Goal: Task Accomplishment & Management: Complete application form

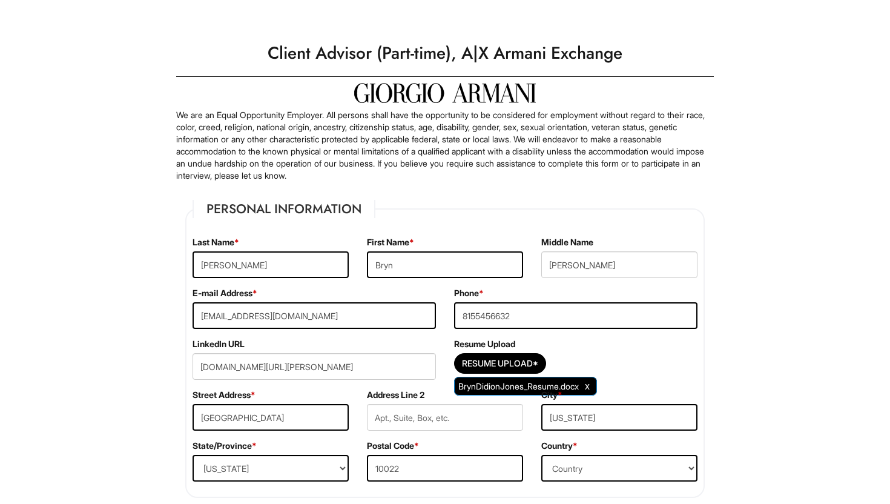
select select "NY"
select select "[GEOGRAPHIC_DATA]"
select select "Yes"
select Required "No"
select select "Yes"
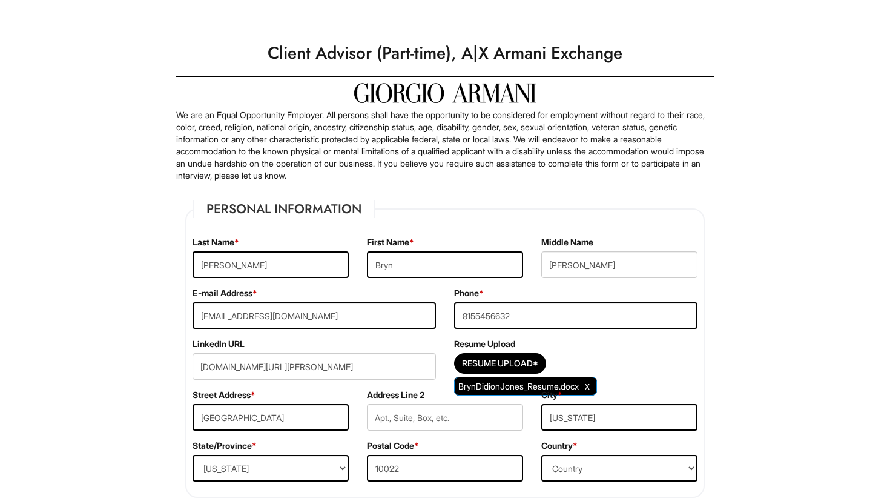
select select "Y"
select select "9"
select select "2024"
select select "9"
select select "2027"
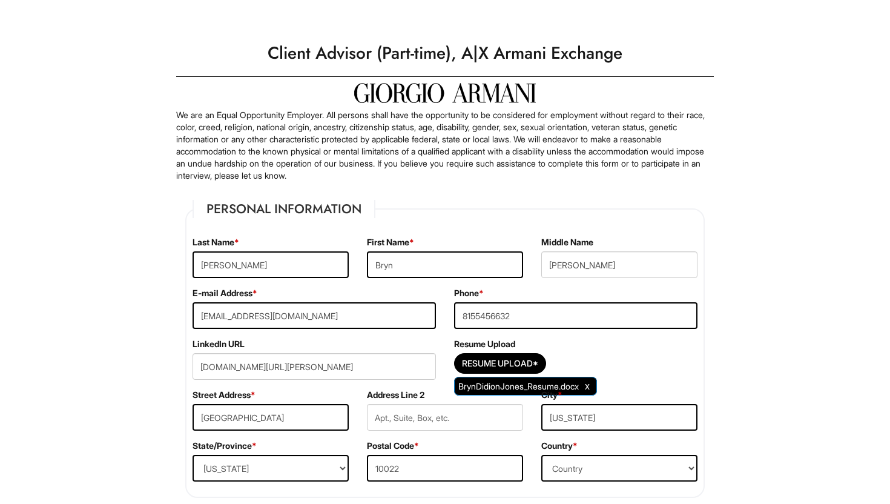
scroll to position [1495, 0]
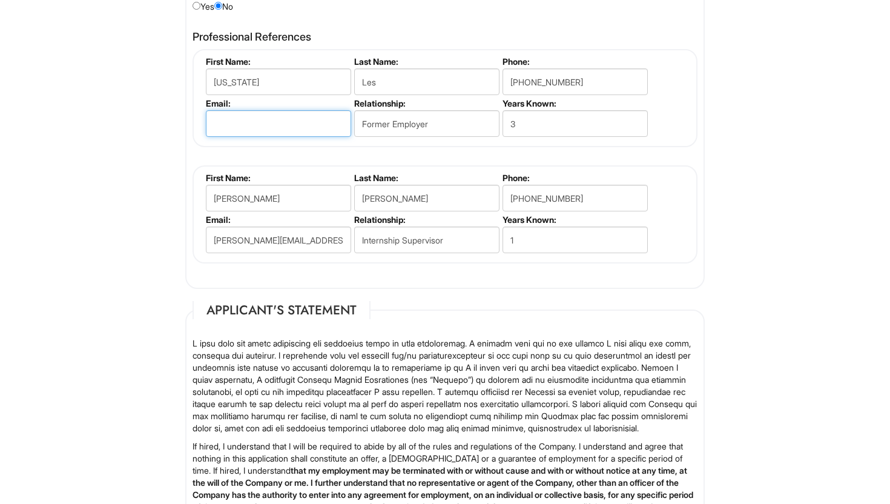
click at [324, 125] on input "email" at bounding box center [278, 123] width 145 height 27
type input "[EMAIL_ADDRESS][DOMAIN_NAME]"
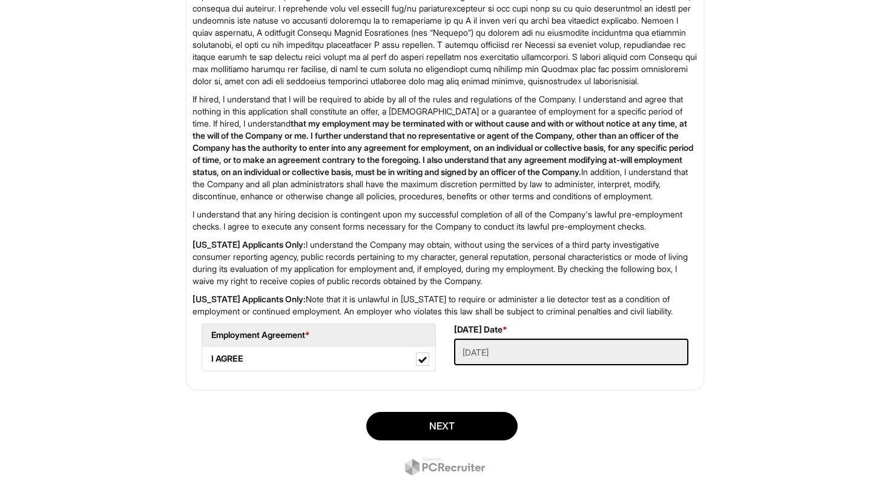
scroll to position [1910, 0]
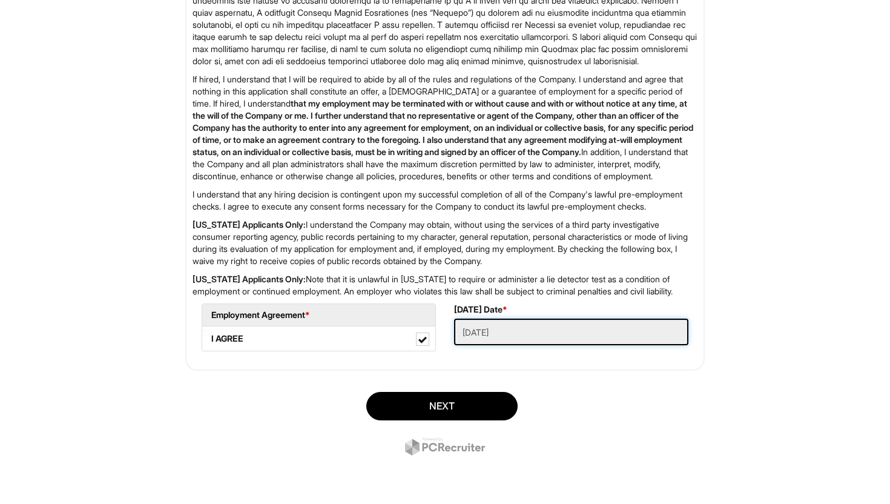
click at [487, 333] on Applied "[DATE]" at bounding box center [571, 332] width 234 height 27
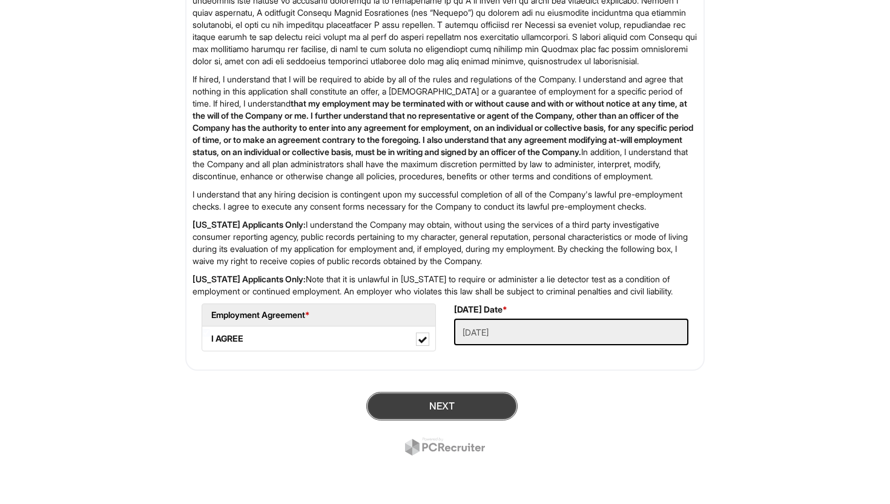
click at [447, 404] on button "Next" at bounding box center [441, 406] width 151 height 28
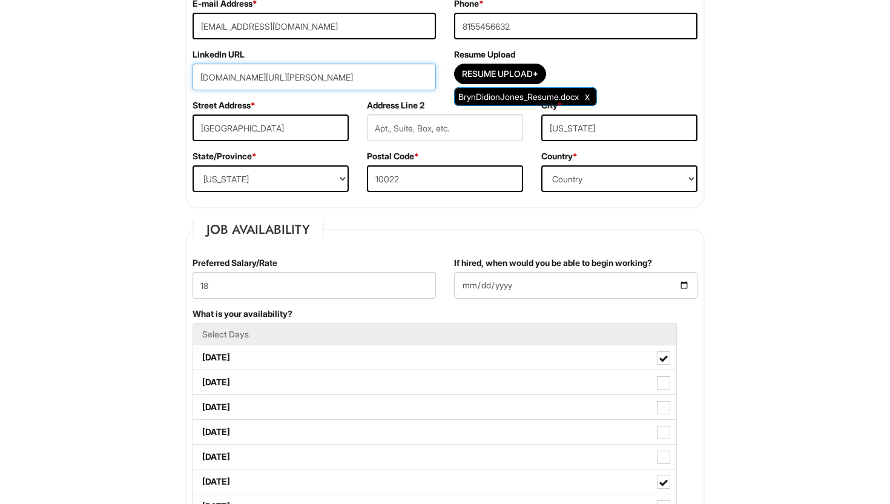
scroll to position [216, 0]
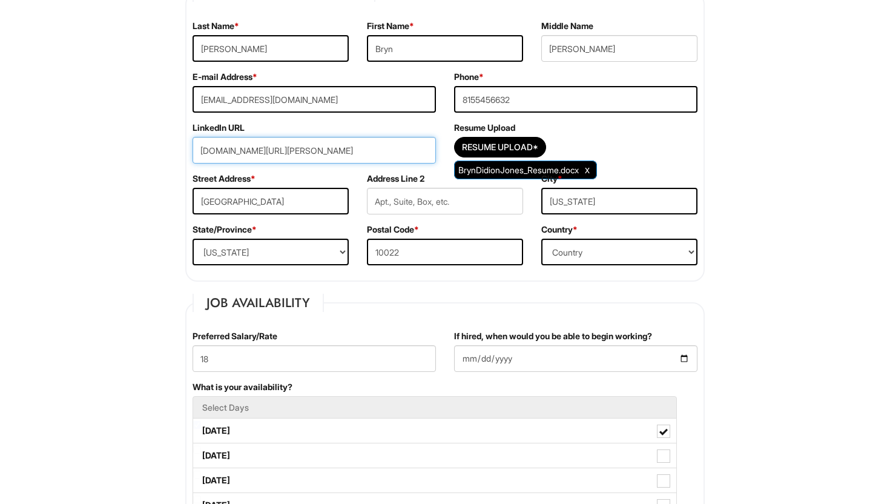
type input "[DOMAIN_NAME][URL][PERSON_NAME]"
click at [342, 179] on div "Street Address * [STREET_ADDRESS]" at bounding box center [270, 198] width 174 height 51
click at [384, 148] on input "[DOMAIN_NAME][URL][PERSON_NAME]" at bounding box center [314, 150] width 243 height 27
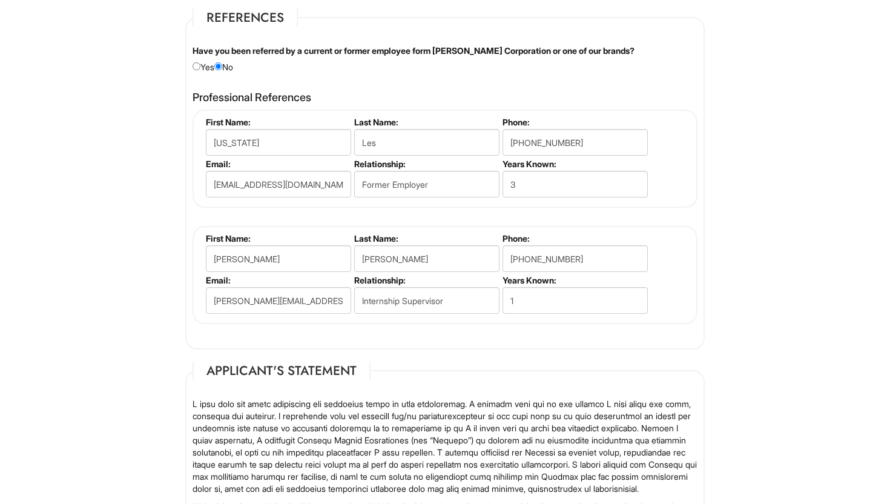
scroll to position [1910, 0]
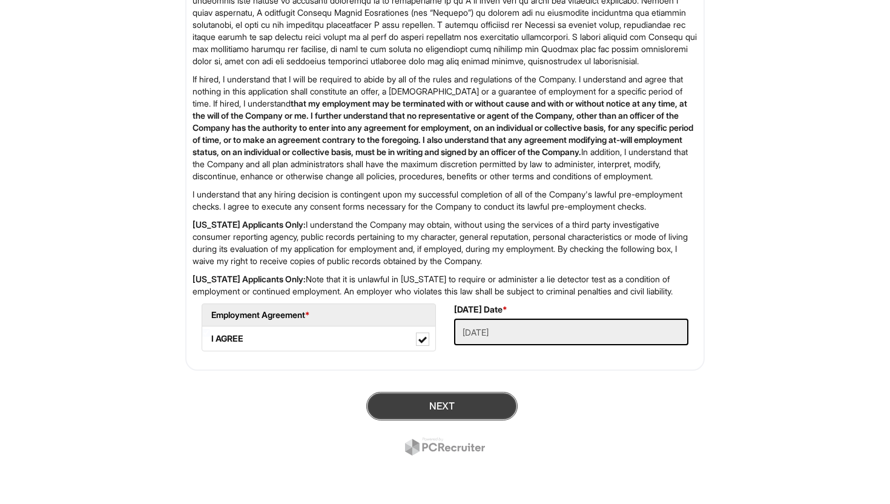
click at [469, 405] on button "Next" at bounding box center [441, 406] width 151 height 28
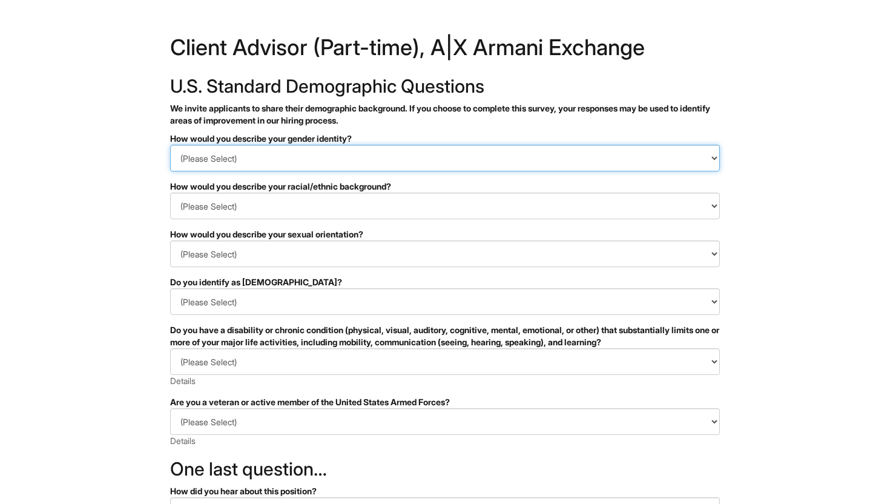
click at [616, 154] on select "(Please Select) Man Woman [DEMOGRAPHIC_DATA] I prefer to self-describe I don't …" at bounding box center [445, 158] width 550 height 27
select select "Woman"
click at [170, 145] on select "(Please Select) Man Woman [DEMOGRAPHIC_DATA] I prefer to self-describe I don't …" at bounding box center [445, 158] width 550 height 27
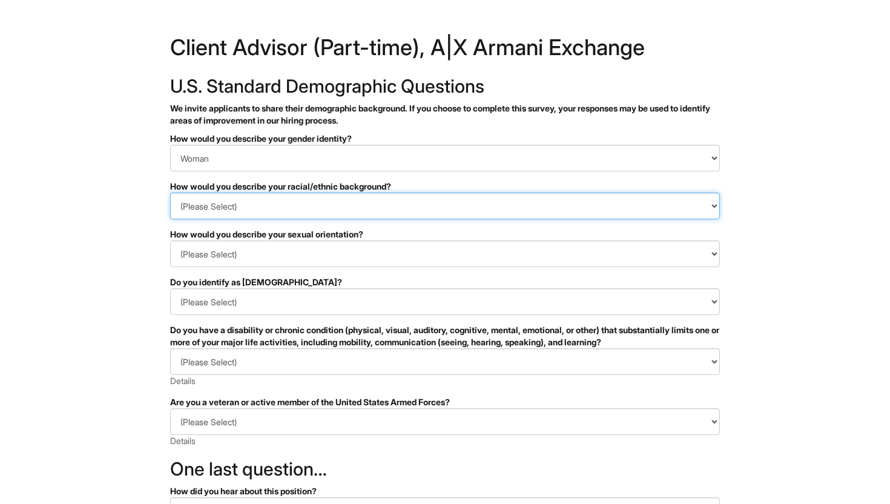
click at [609, 206] on select "(Please Select) [DEMOGRAPHIC_DATA] or of [DEMOGRAPHIC_DATA] descent [DEMOGRAPHI…" at bounding box center [445, 206] width 550 height 27
select select "White or European"
click at [170, 193] on select "(Please Select) [DEMOGRAPHIC_DATA] or of [DEMOGRAPHIC_DATA] descent [DEMOGRAPHI…" at bounding box center [445, 206] width 550 height 27
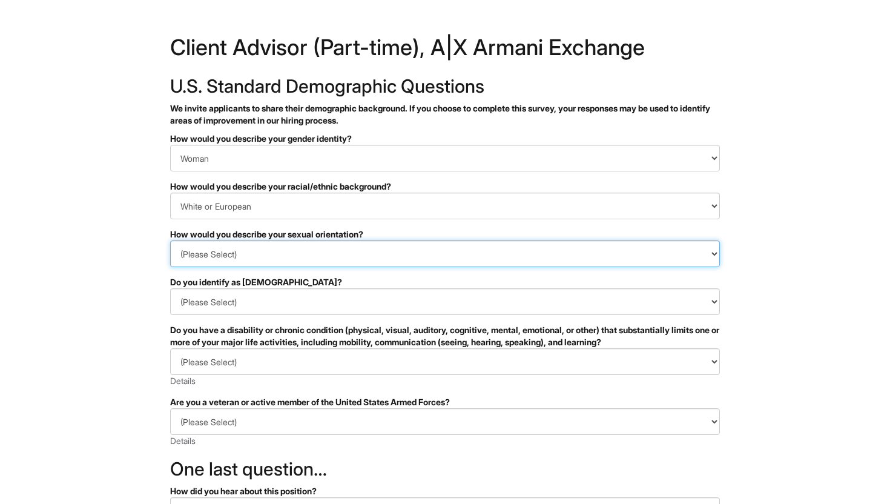
click at [566, 251] on select "(Please Select) [DEMOGRAPHIC_DATA] [DEMOGRAPHIC_DATA] and/or [DEMOGRAPHIC_DATA]…" at bounding box center [445, 253] width 550 height 27
select select "[DEMOGRAPHIC_DATA]"
click at [170, 240] on select "(Please Select) [DEMOGRAPHIC_DATA] [DEMOGRAPHIC_DATA] and/or [DEMOGRAPHIC_DATA]…" at bounding box center [445, 253] width 550 height 27
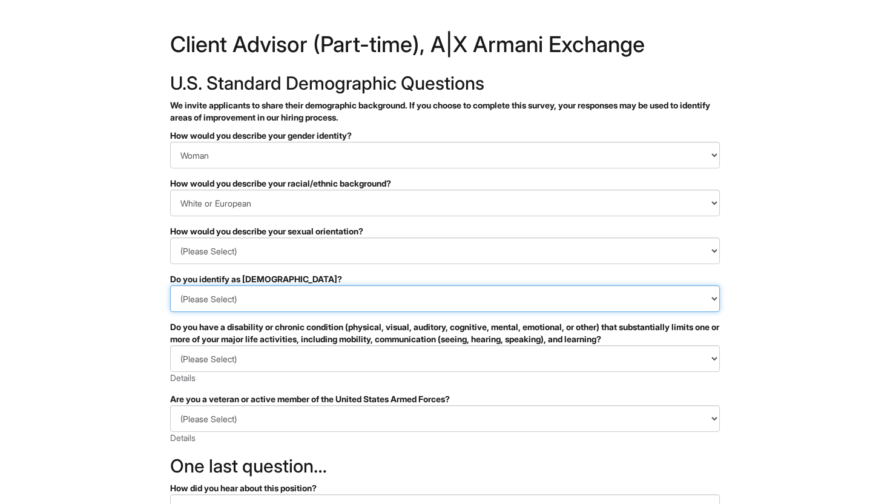
click at [561, 295] on select "(Please Select) Yes No I prefer to self-describe I don't wish to answer" at bounding box center [445, 298] width 550 height 27
select select "No"
click at [170, 285] on select "(Please Select) Yes No I prefer to self-describe I don't wish to answer" at bounding box center [445, 298] width 550 height 27
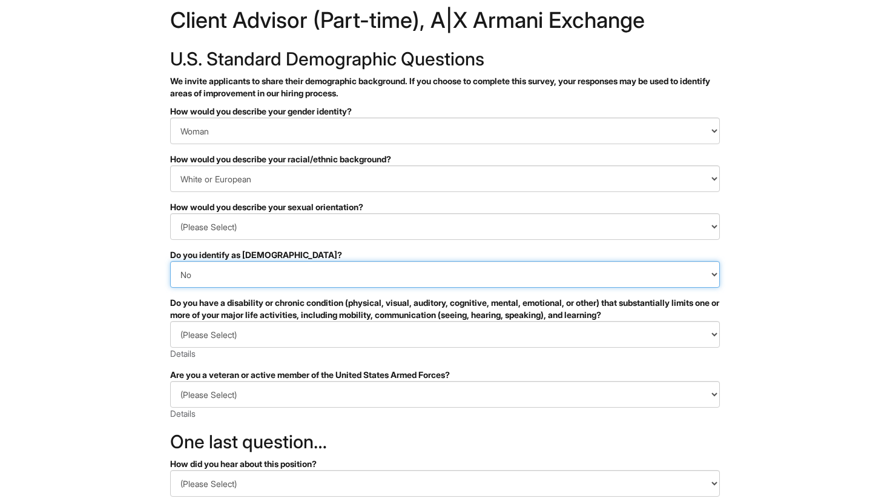
scroll to position [31, 0]
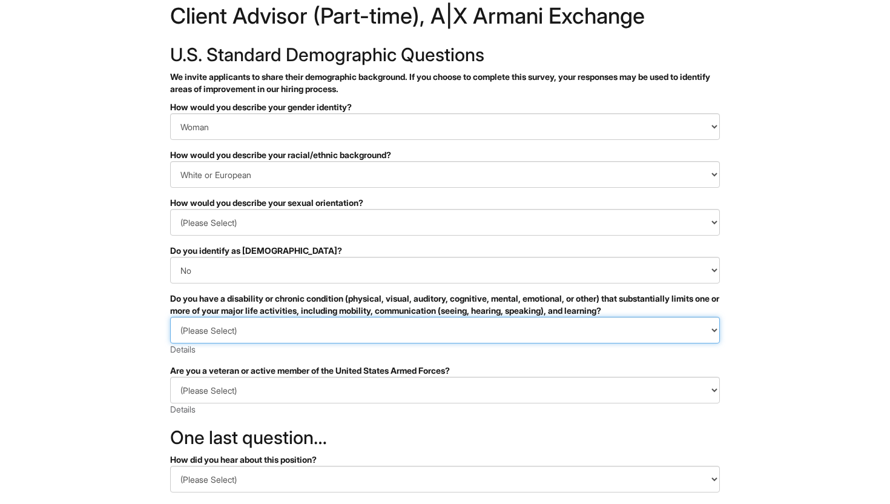
click at [561, 337] on select "(Please Select) YES, I HAVE A DISABILITY (or previously had a disability) NO, I…" at bounding box center [445, 330] width 550 height 27
select select "NO, I DON'T HAVE A DISABILITY"
click at [170, 317] on select "(Please Select) YES, I HAVE A DISABILITY (or previously had a disability) NO, I…" at bounding box center [445, 330] width 550 height 27
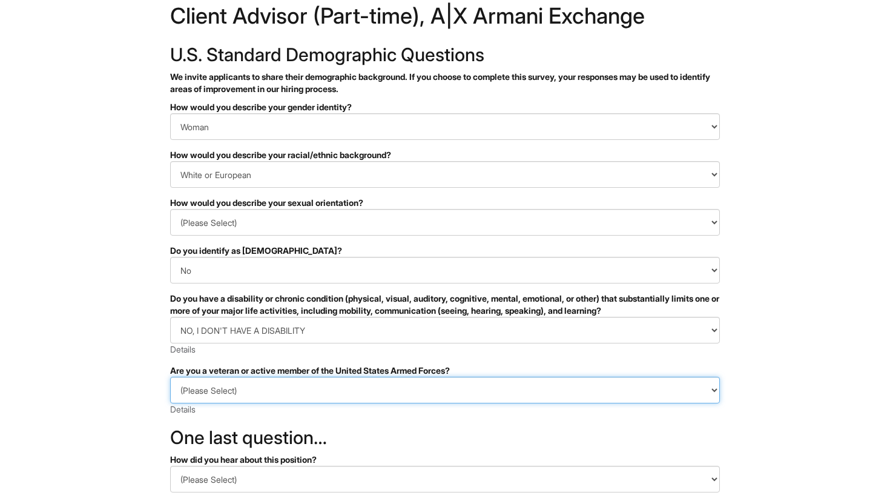
click at [554, 394] on select "(Please Select) I IDENTIFY AS ONE OR MORE OF THE CLASSIFICATIONS OF PROTECTED V…" at bounding box center [445, 390] width 550 height 27
select select "I AM NOT A PROTECTED VETERAN"
click at [170, 377] on select "(Please Select) I IDENTIFY AS ONE OR MORE OF THE CLASSIFICATIONS OF PROTECTED V…" at bounding box center [445, 390] width 550 height 27
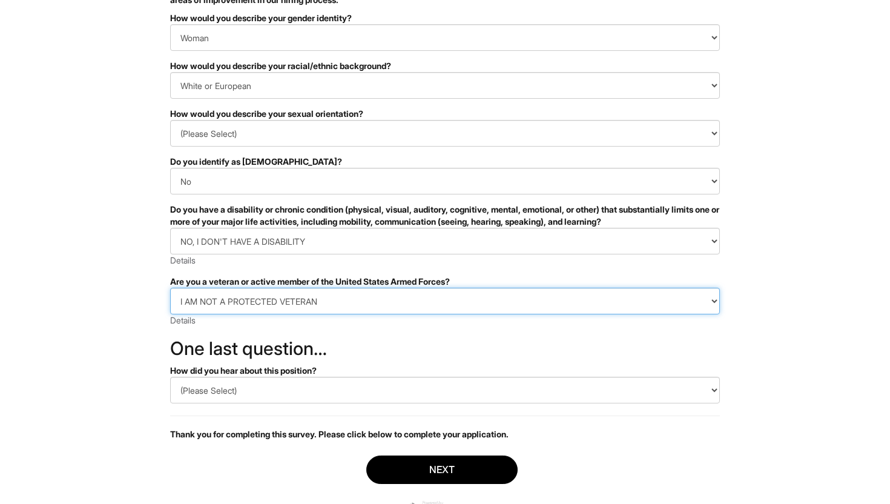
scroll to position [178, 0]
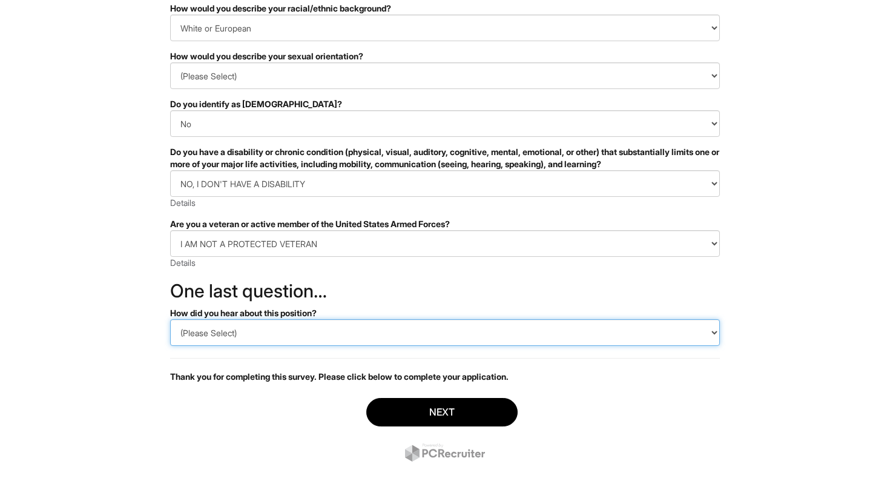
click at [564, 326] on select "(Please Select) CareerBuilder Indeed LinkedIn Monster Referral Other" at bounding box center [445, 332] width 550 height 27
select select "LinkedIn"
click at [170, 319] on select "(Please Select) CareerBuilder Indeed LinkedIn Monster Referral Other" at bounding box center [445, 332] width 550 height 27
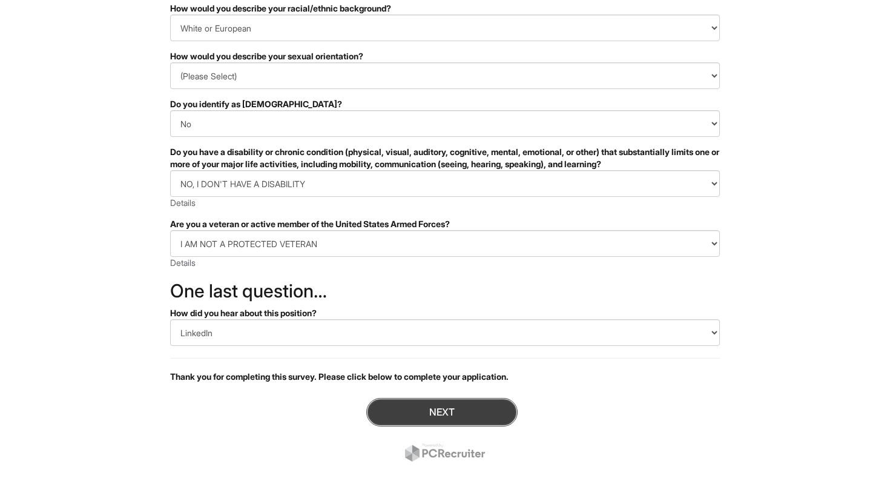
drag, startPoint x: 467, startPoint y: 404, endPoint x: 442, endPoint y: 413, distance: 26.8
click at [442, 413] on button "Next" at bounding box center [441, 412] width 151 height 28
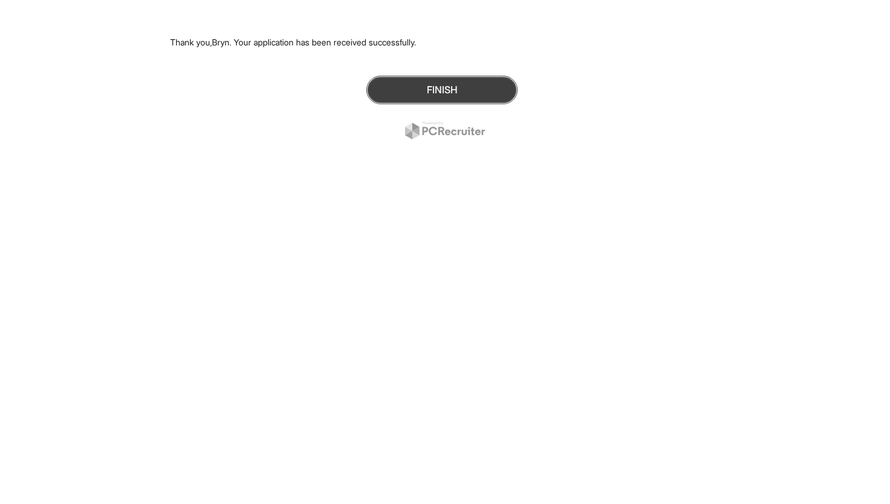
click at [470, 88] on button "Finish" at bounding box center [441, 90] width 151 height 28
